Goal: Information Seeking & Learning: Learn about a topic

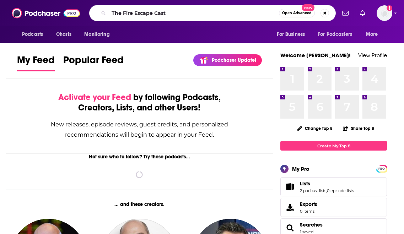
type input "The Fire Escape Cast"
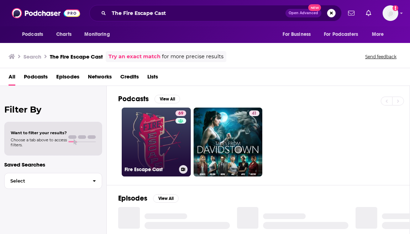
click at [164, 132] on link "69 Fire Escape Cast" at bounding box center [156, 142] width 69 height 69
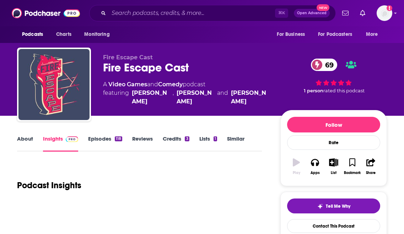
click at [222, 72] on div "Fire Escape Cast 69" at bounding box center [186, 68] width 166 height 14
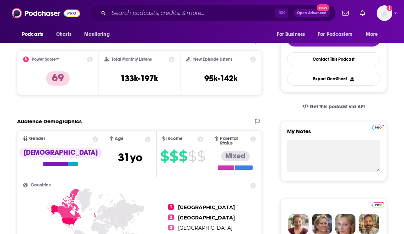
scroll to position [149, 0]
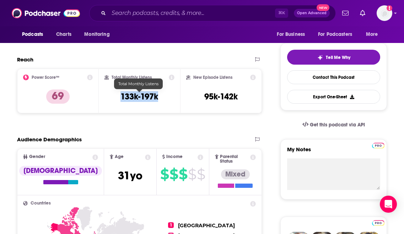
drag, startPoint x: 164, startPoint y: 96, endPoint x: 118, endPoint y: 97, distance: 46.6
click at [118, 97] on div "Total Monthly Listens 133k-197k" at bounding box center [140, 91] width 70 height 33
copy h3 "133k-197k"
